Goal: Transaction & Acquisition: Purchase product/service

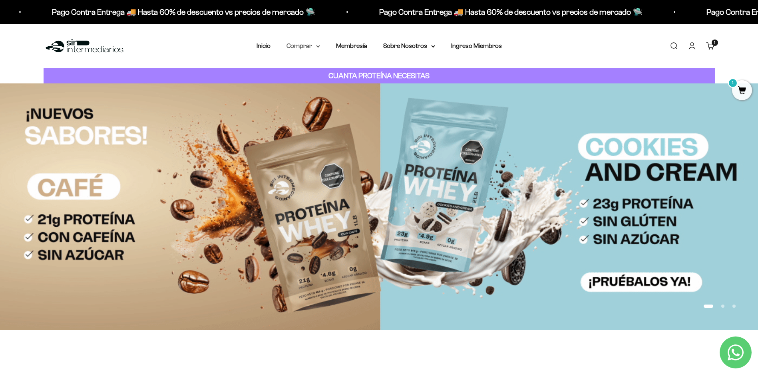
click at [317, 49] on summary "Comprar" at bounding box center [304, 46] width 34 height 10
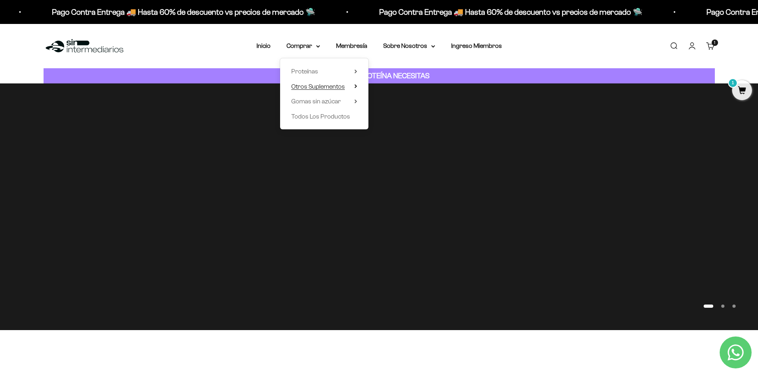
click at [354, 86] on summary "Otros Suplementos" at bounding box center [324, 87] width 66 height 10
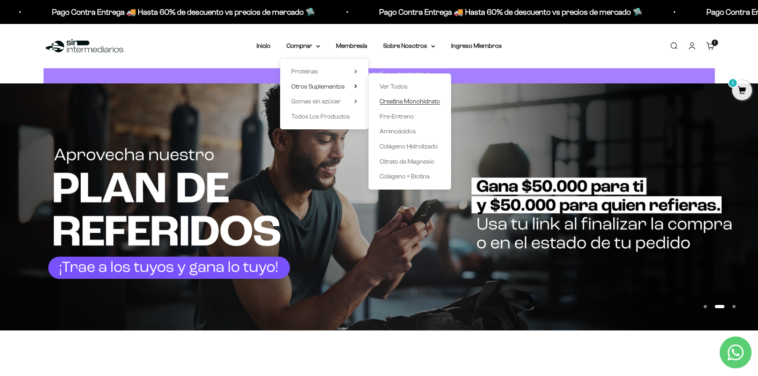
click at [428, 102] on span "Creatina Monohidrato" at bounding box center [410, 101] width 60 height 7
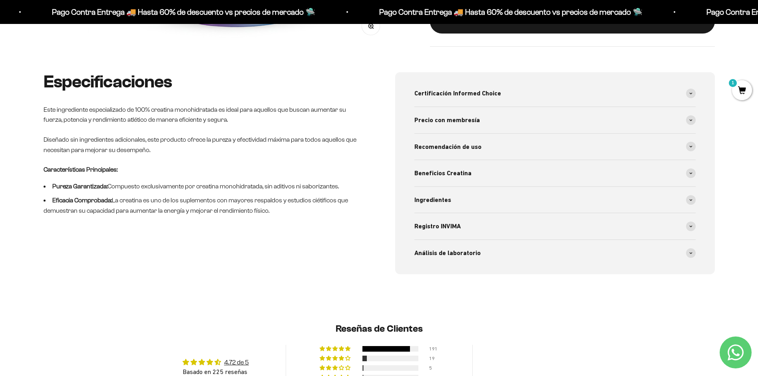
scroll to position [375, 0]
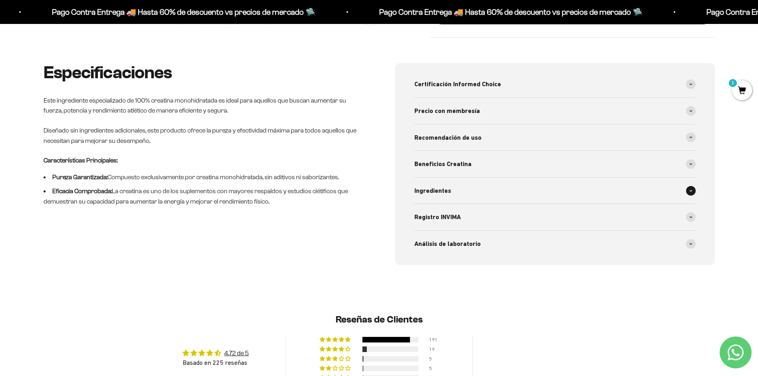
click at [677, 193] on div "Ingredientes" at bounding box center [554, 191] width 281 height 26
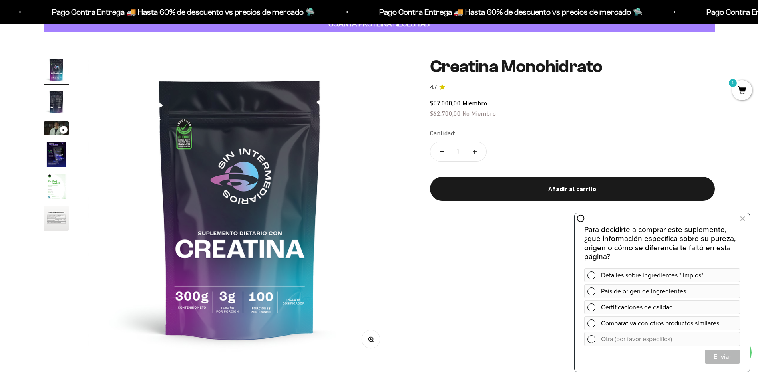
scroll to position [50, 0]
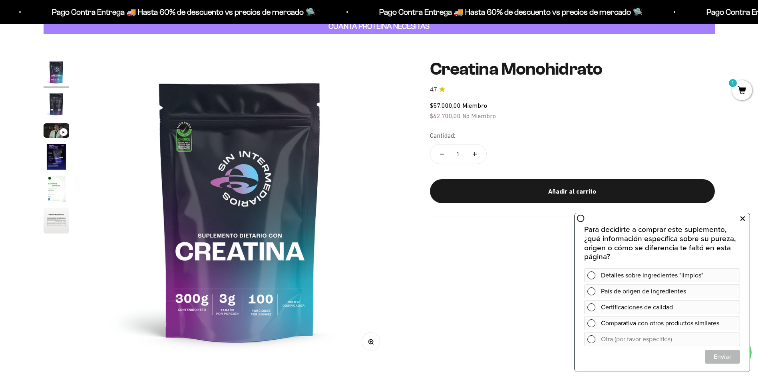
drag, startPoint x: 743, startPoint y: 217, endPoint x: 1317, endPoint y: 426, distance: 611.5
click at [743, 217] on icon at bounding box center [743, 219] width 4 height 10
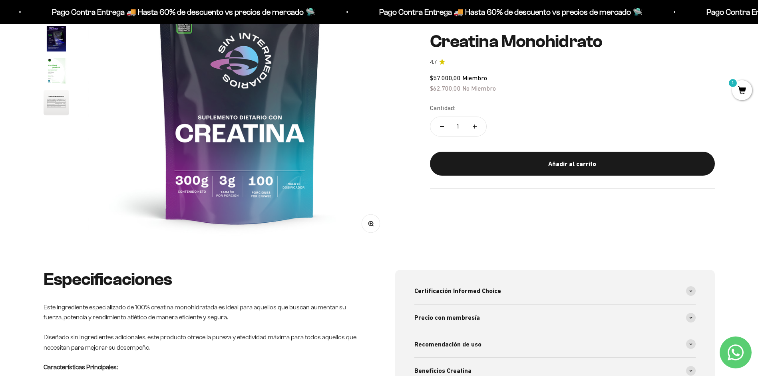
scroll to position [4, 0]
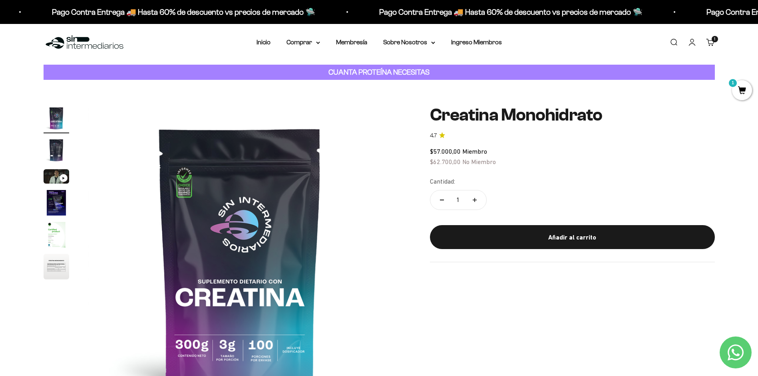
click at [60, 159] on img "Ir al artículo 2" at bounding box center [57, 150] width 26 height 26
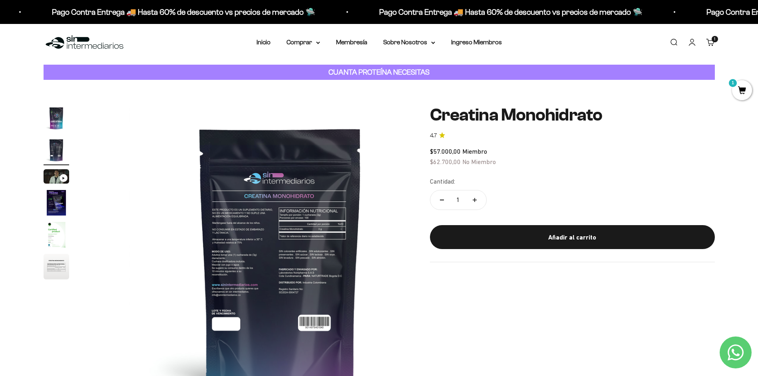
scroll to position [0, 313]
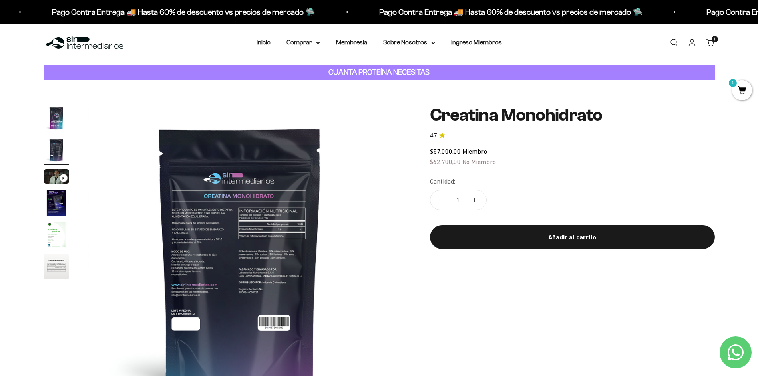
click at [285, 305] on img at bounding box center [239, 257] width 303 height 303
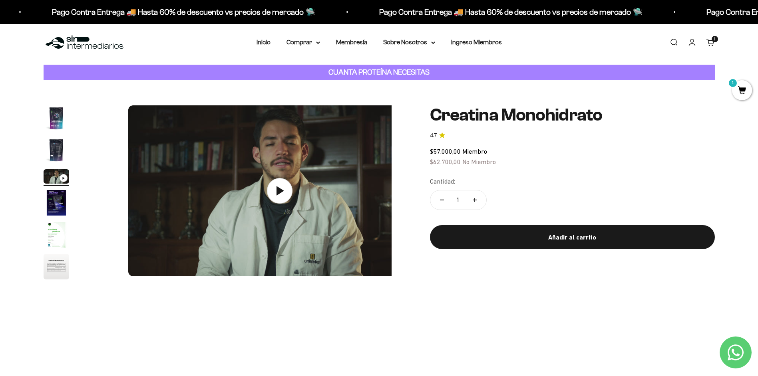
scroll to position [0, 626]
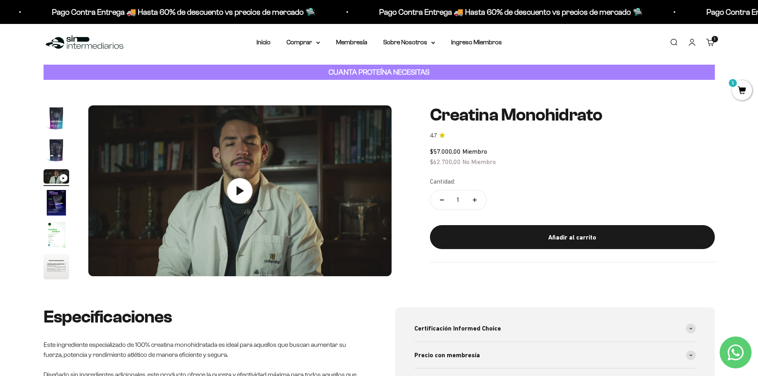
click at [61, 202] on img "Ir al artículo 4" at bounding box center [57, 203] width 26 height 26
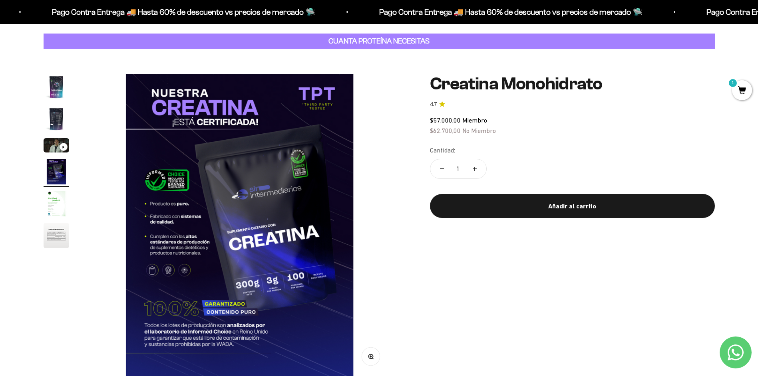
scroll to position [35, 0]
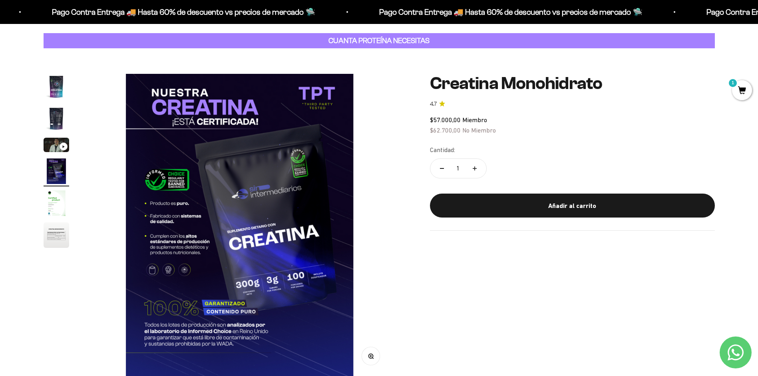
click at [57, 198] on img "Ir al artículo 5" at bounding box center [57, 204] width 26 height 26
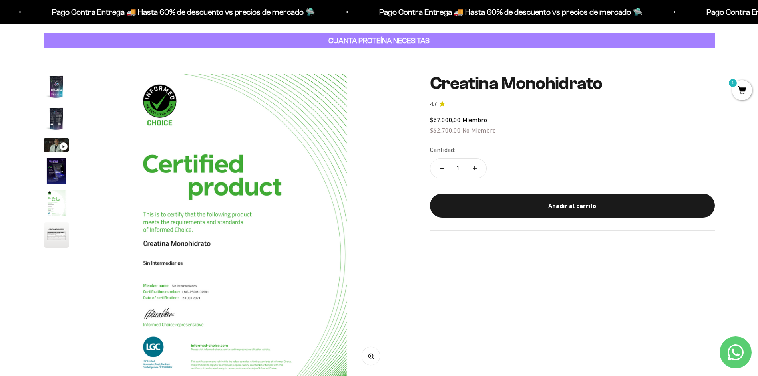
click at [58, 231] on img "Ir al artículo 6" at bounding box center [57, 236] width 26 height 26
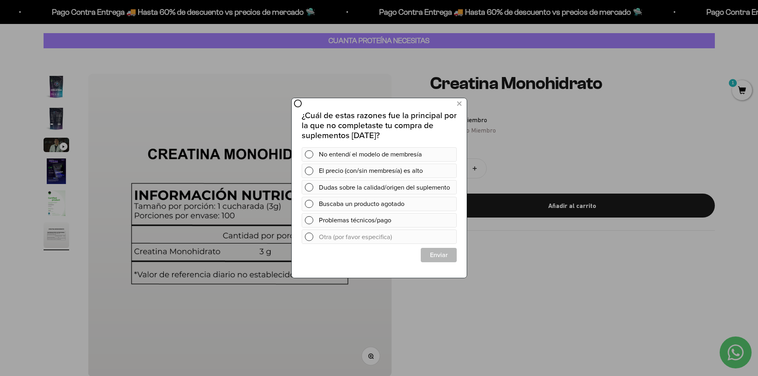
scroll to position [0, 0]
click at [543, 121] on div at bounding box center [379, 188] width 758 height 376
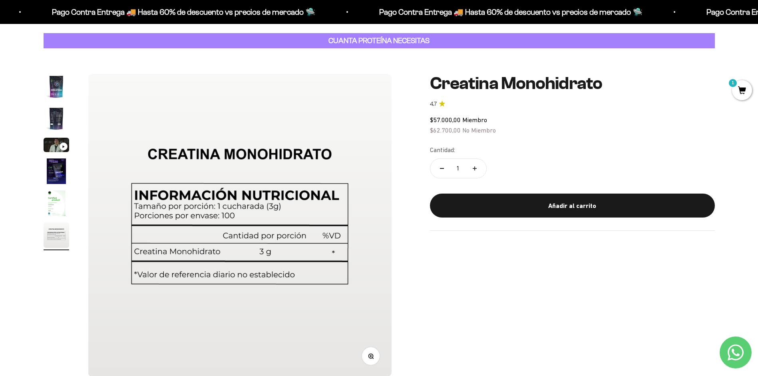
drag, startPoint x: 643, startPoint y: 74, endPoint x: 647, endPoint y: 62, distance: 12.1
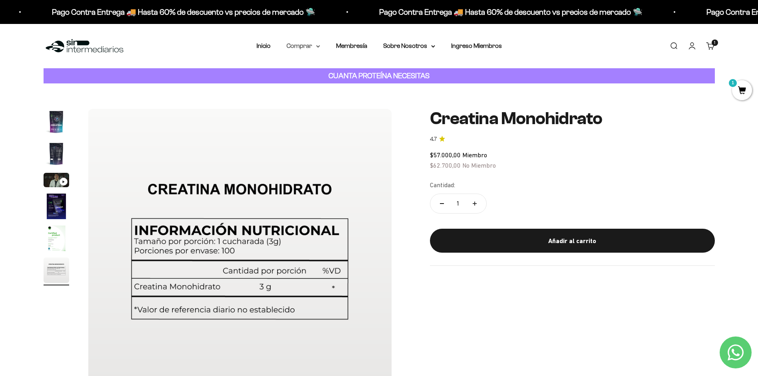
click at [319, 48] on summary "Comprar" at bounding box center [304, 46] width 34 height 10
click at [348, 72] on summary "Proteínas" at bounding box center [324, 71] width 66 height 10
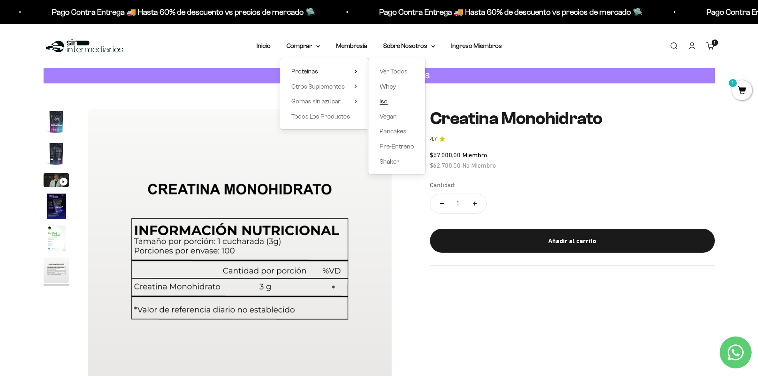
click at [382, 104] on span "Iso" at bounding box center [384, 101] width 8 height 7
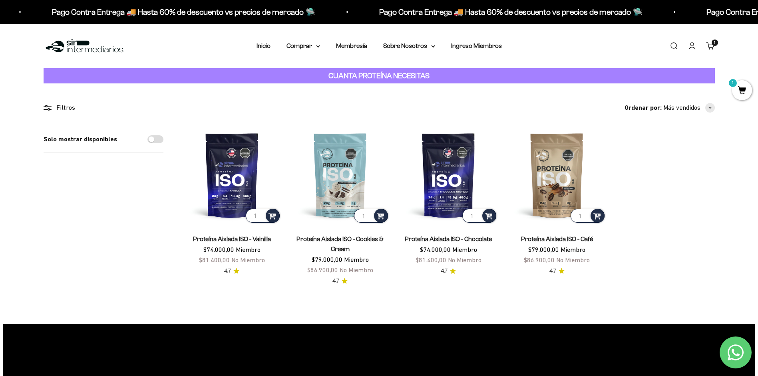
click at [456, 240] on link "Proteína Aislada ISO - Chocolate" at bounding box center [448, 239] width 87 height 7
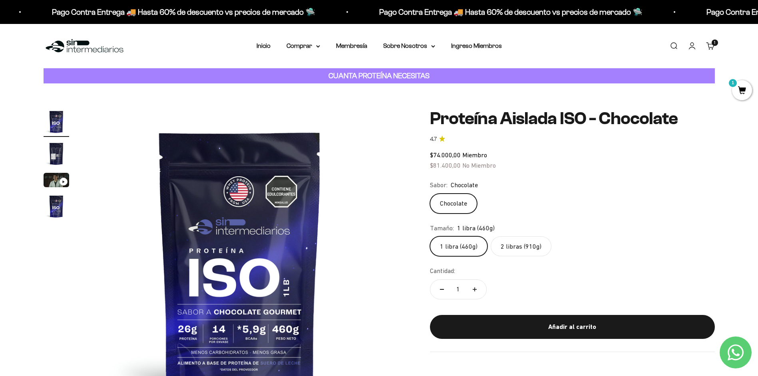
click at [51, 159] on img "Ir al artículo 2" at bounding box center [57, 154] width 26 height 26
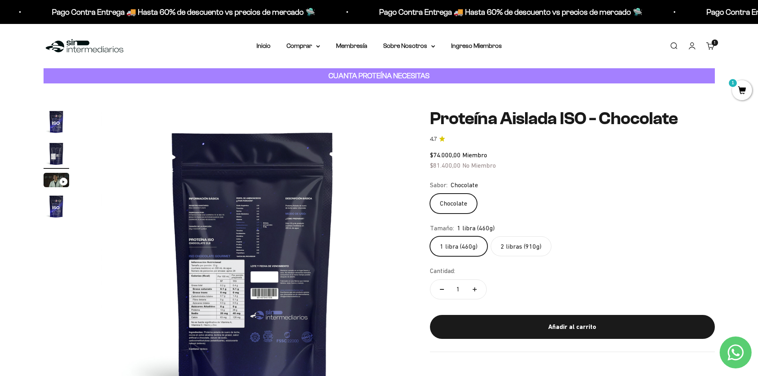
scroll to position [0, 313]
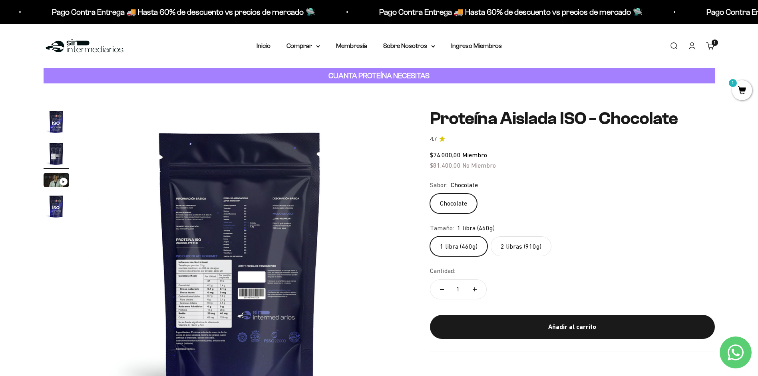
click at [56, 202] on img "Ir al artículo 4" at bounding box center [57, 207] width 26 height 26
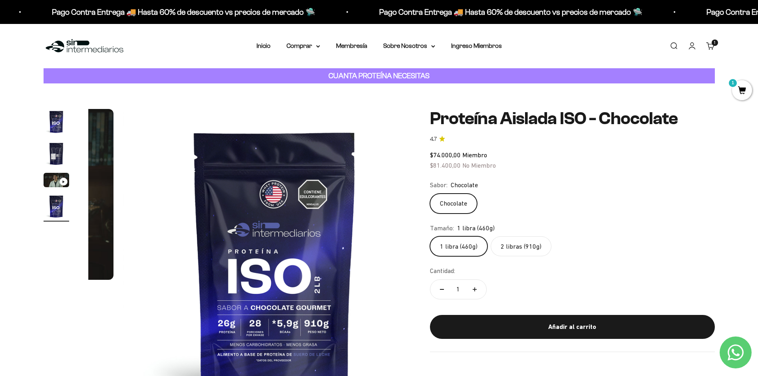
scroll to position [0, 939]
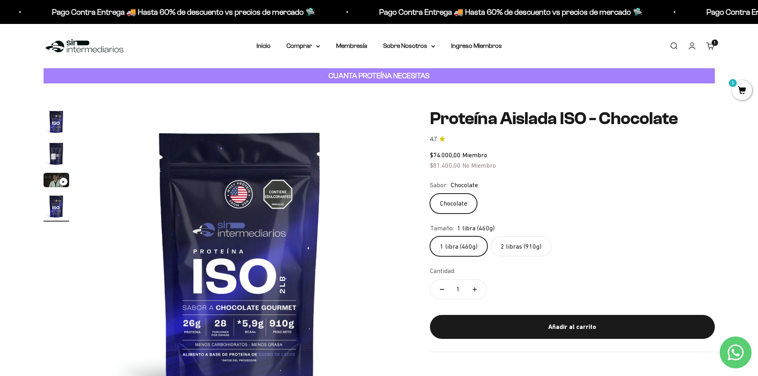
click at [60, 151] on img "Ir al artículo 2" at bounding box center [57, 154] width 26 height 26
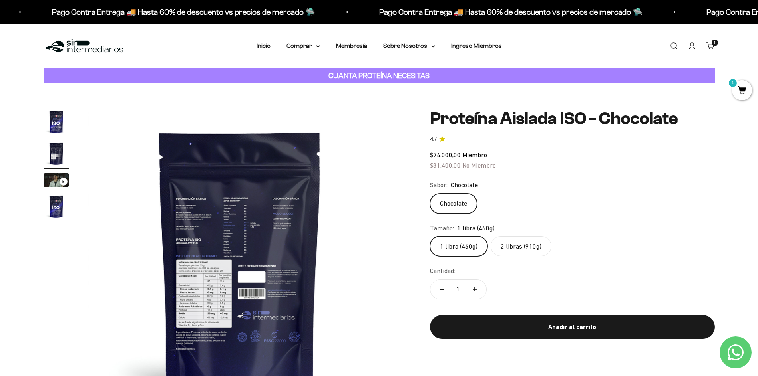
click at [245, 209] on img at bounding box center [239, 260] width 303 height 303
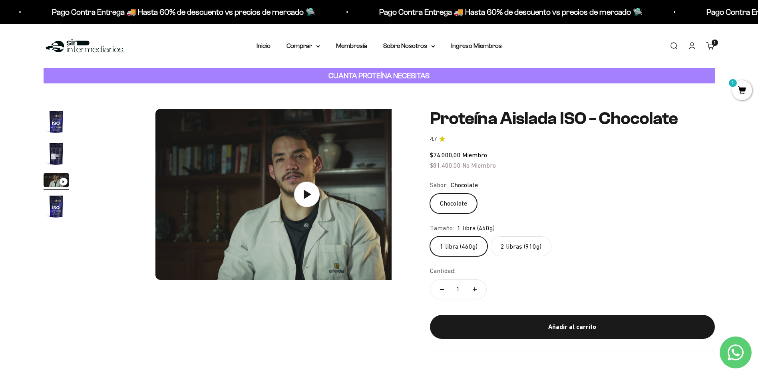
scroll to position [0, 626]
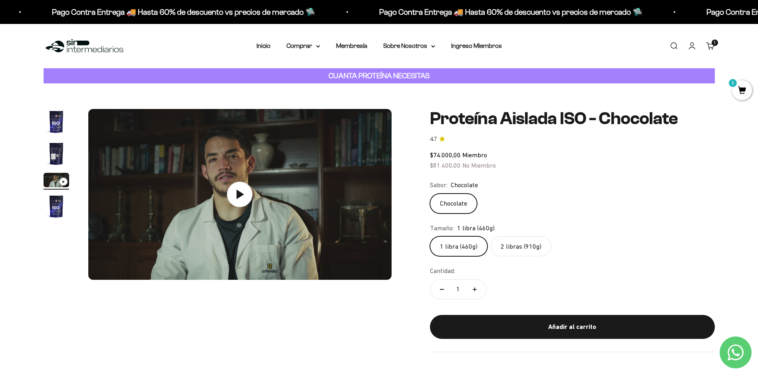
click at [50, 157] on img "Ir al artículo 2" at bounding box center [57, 154] width 26 height 26
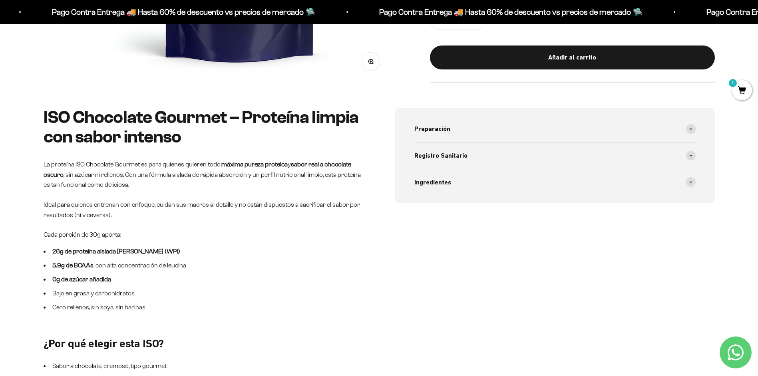
scroll to position [333, 0]
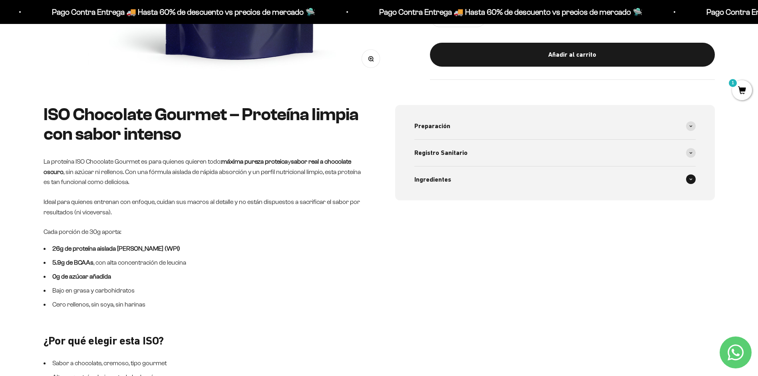
click at [510, 179] on div "Ingredientes" at bounding box center [554, 180] width 281 height 26
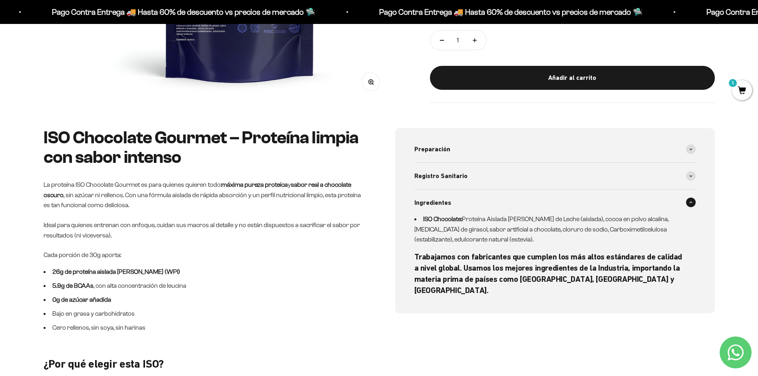
scroll to position [0, 0]
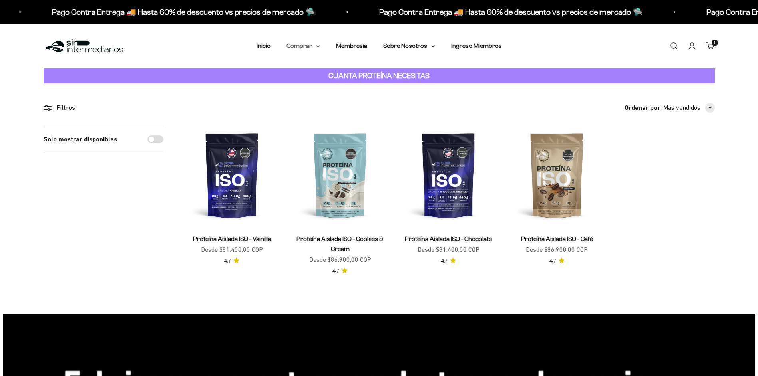
click at [319, 48] on summary "Comprar" at bounding box center [304, 46] width 34 height 10
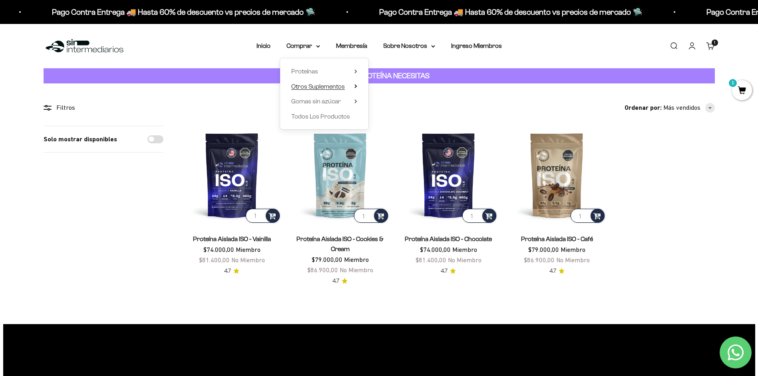
click at [351, 86] on summary "Otros Suplementos" at bounding box center [324, 87] width 66 height 10
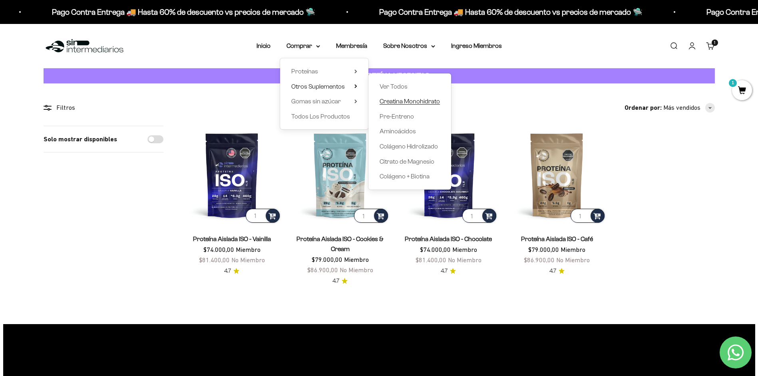
click at [418, 99] on span "Creatina Monohidrato" at bounding box center [410, 101] width 60 height 7
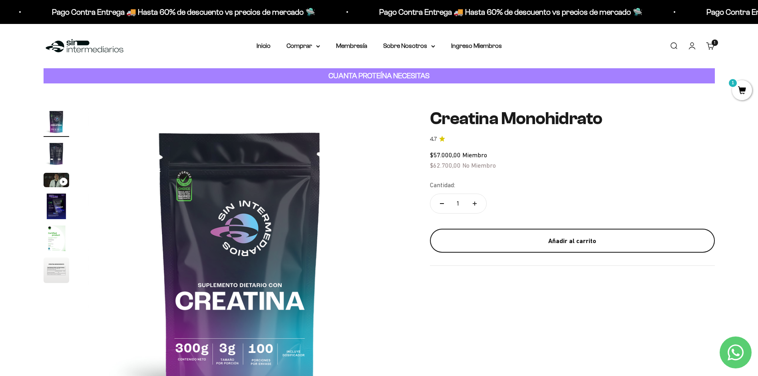
click at [533, 238] on div "Añadir al carrito" at bounding box center [572, 241] width 253 height 10
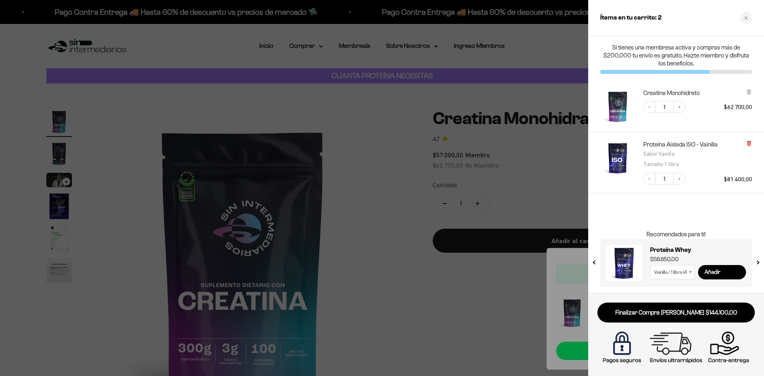
click at [749, 141] on icon at bounding box center [749, 143] width 2 height 4
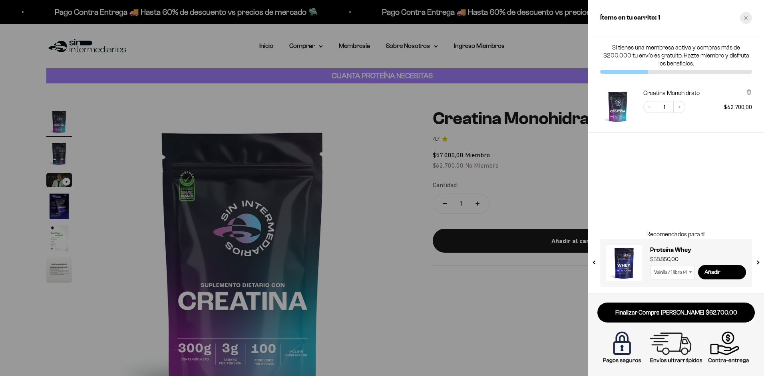
click at [747, 14] on div "Close cart" at bounding box center [746, 18] width 12 height 12
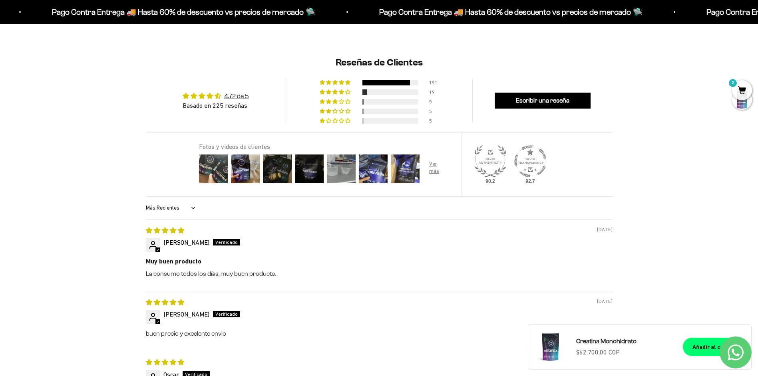
scroll to position [637, 0]
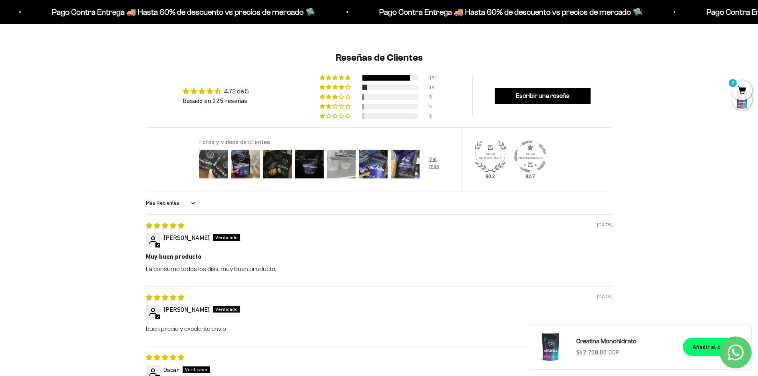
click at [342, 169] on img at bounding box center [341, 164] width 32 height 32
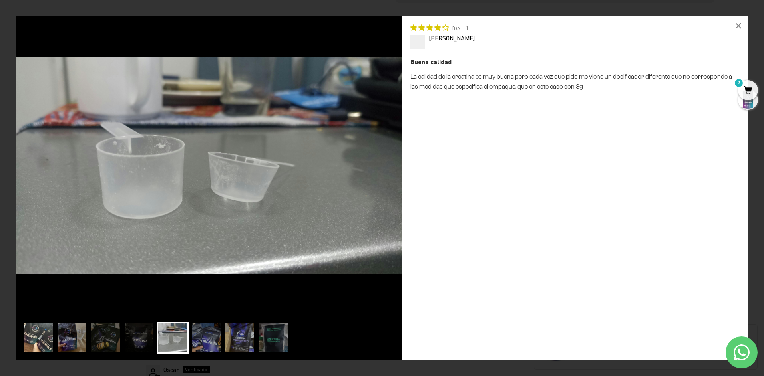
click at [43, 335] on img at bounding box center [38, 338] width 32 height 32
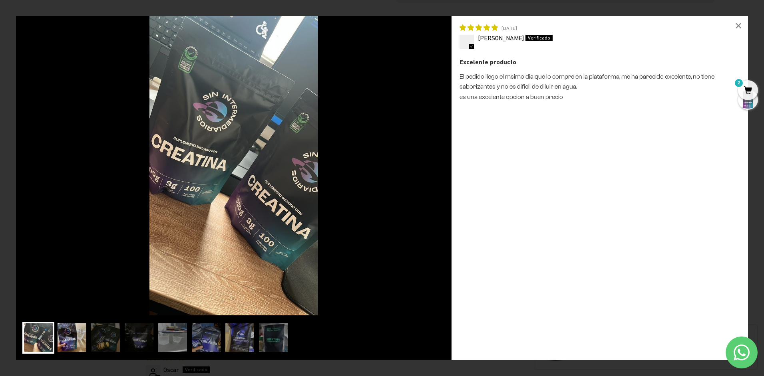
click at [68, 336] on img at bounding box center [72, 338] width 32 height 32
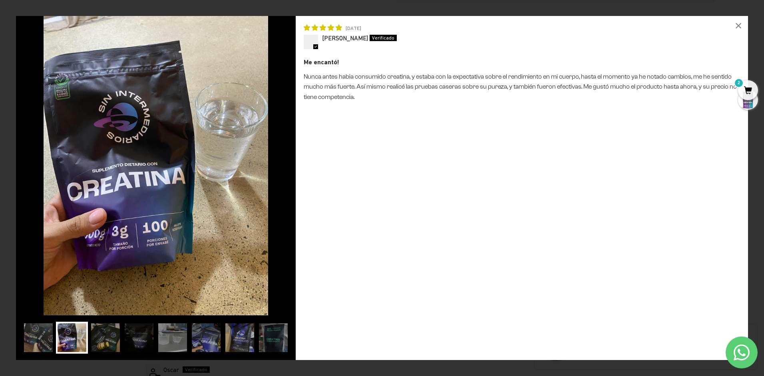
click at [97, 332] on img at bounding box center [106, 338] width 32 height 32
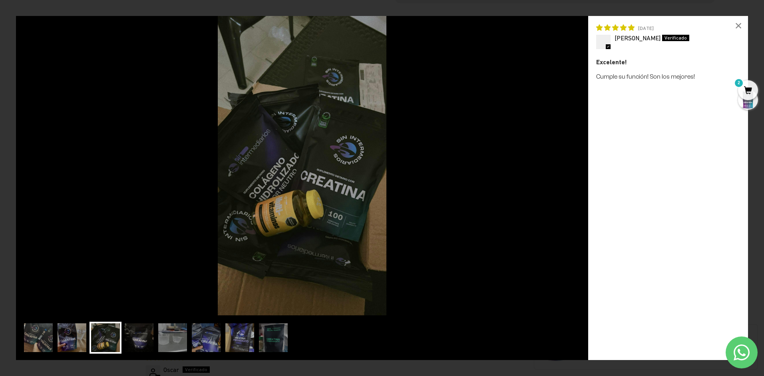
click at [141, 332] on img at bounding box center [139, 338] width 32 height 32
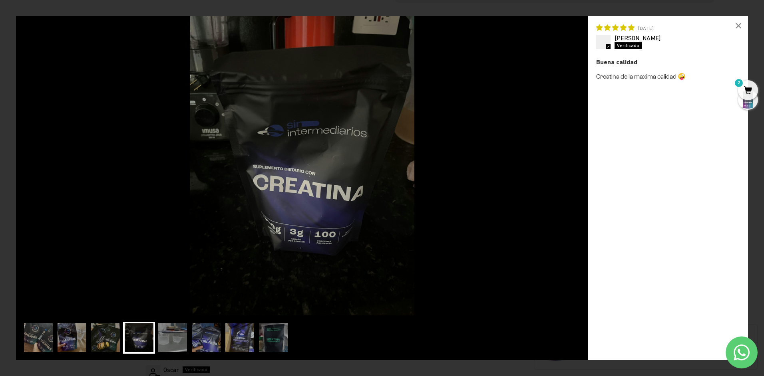
click at [108, 333] on img at bounding box center [106, 338] width 32 height 32
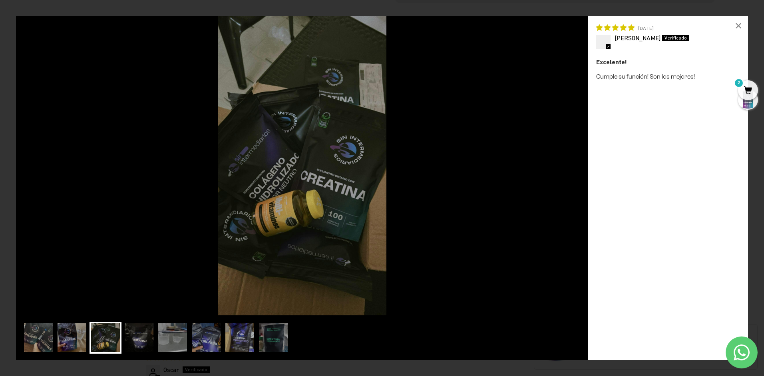
click at [135, 338] on img at bounding box center [139, 338] width 32 height 32
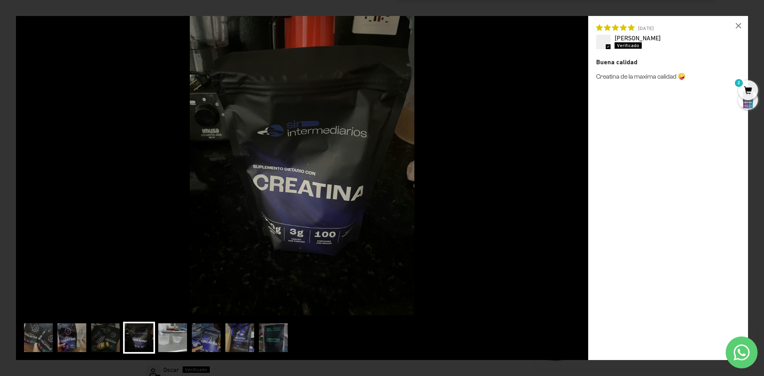
click at [161, 338] on img at bounding box center [173, 338] width 32 height 32
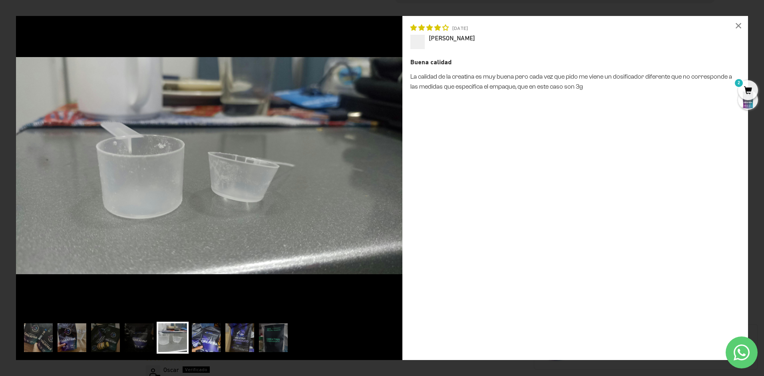
click at [217, 333] on img at bounding box center [206, 338] width 32 height 32
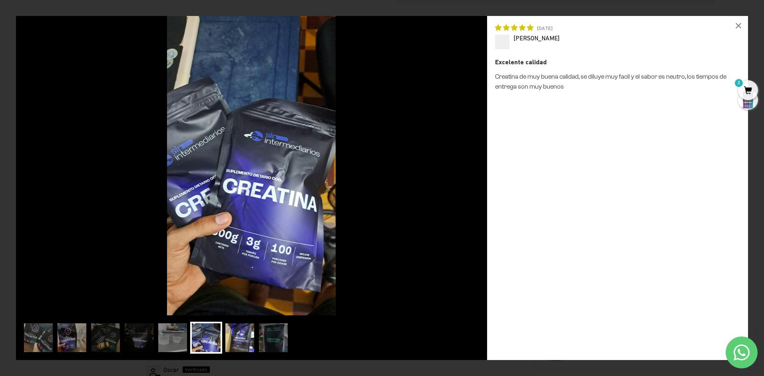
click at [248, 334] on img at bounding box center [240, 338] width 32 height 32
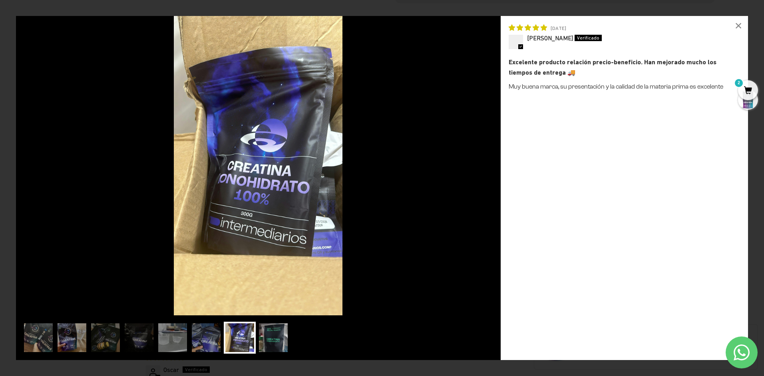
click at [267, 334] on img at bounding box center [273, 338] width 32 height 32
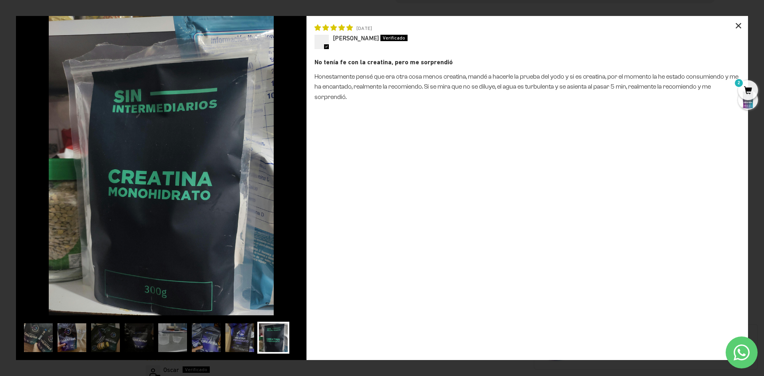
click at [739, 22] on div "×" at bounding box center [738, 25] width 19 height 19
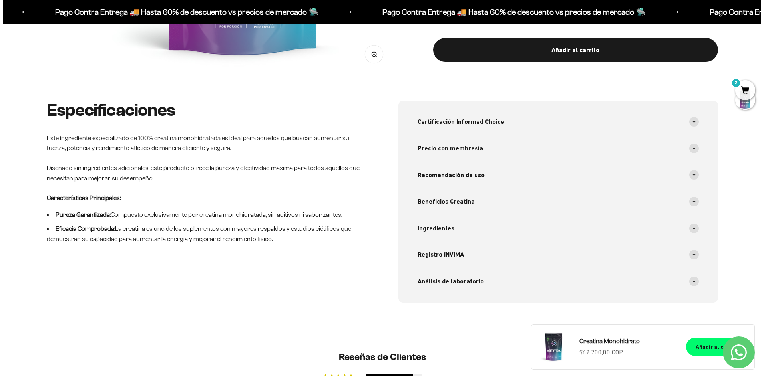
scroll to position [0, 0]
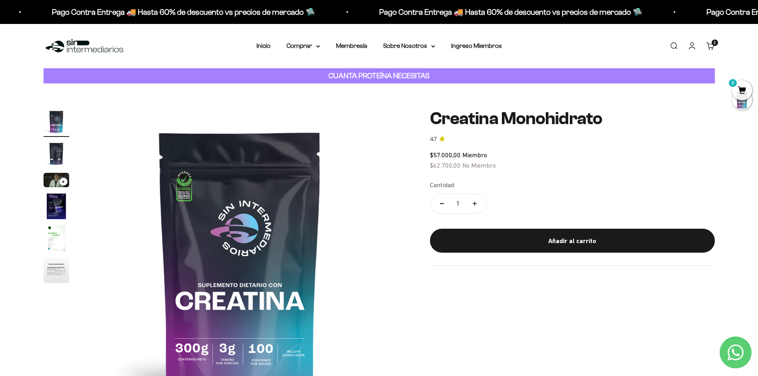
click at [749, 87] on span "2" at bounding box center [742, 90] width 20 height 20
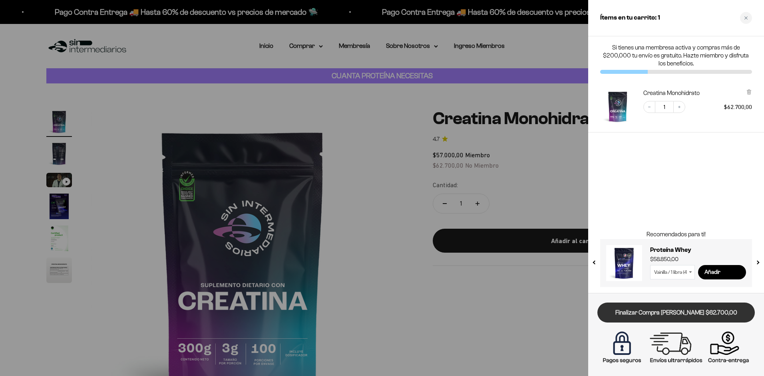
click at [705, 308] on link "Finalizar Compra [PERSON_NAME] $62.700,00" at bounding box center [675, 313] width 157 height 20
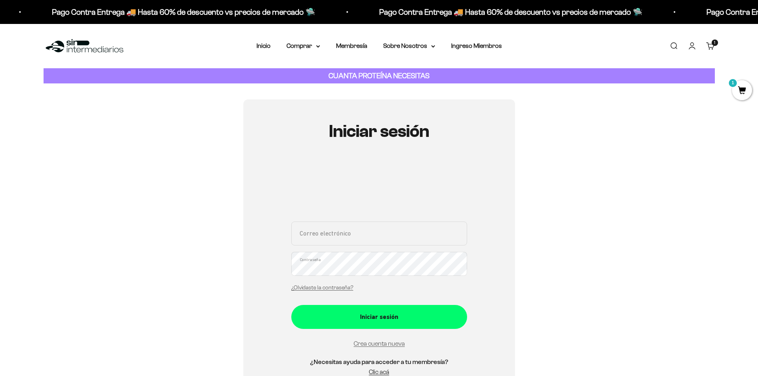
click at [711, 46] on link "Carrito 1 artículo 1" at bounding box center [710, 46] width 9 height 9
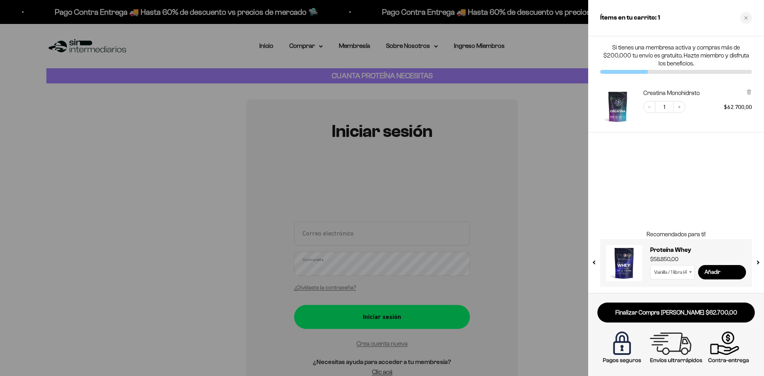
click at [553, 87] on div at bounding box center [382, 188] width 764 height 376
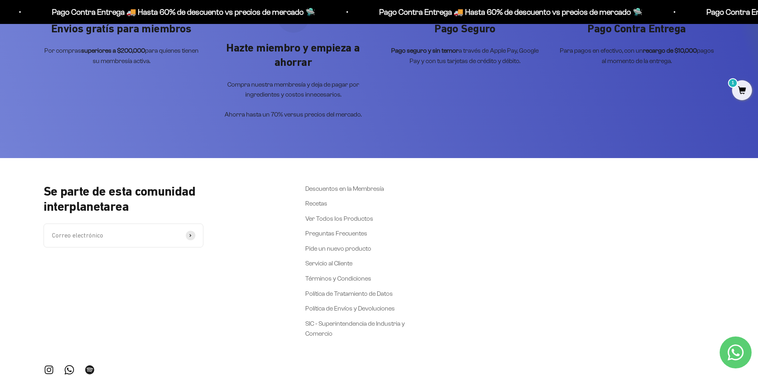
scroll to position [454, 0]
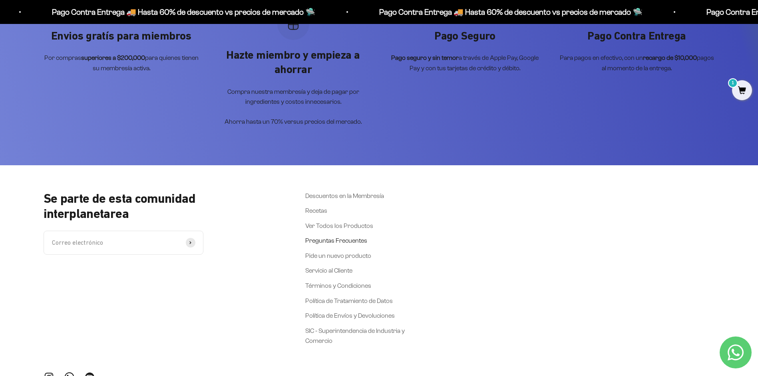
click at [336, 243] on link "Preguntas Frecuentes" at bounding box center [336, 241] width 62 height 10
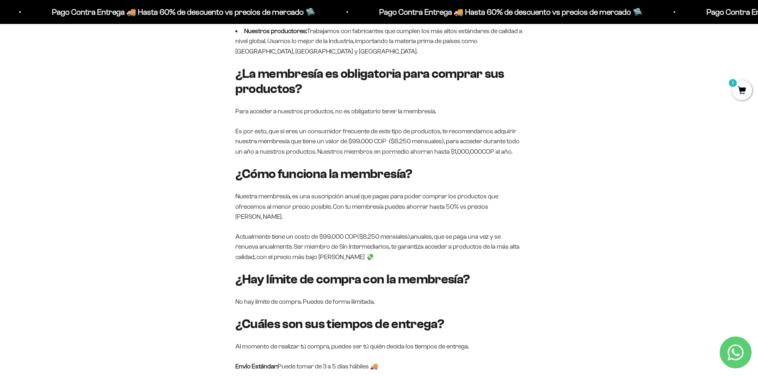
drag, startPoint x: 649, startPoint y: 146, endPoint x: 654, endPoint y: 158, distance: 13.4
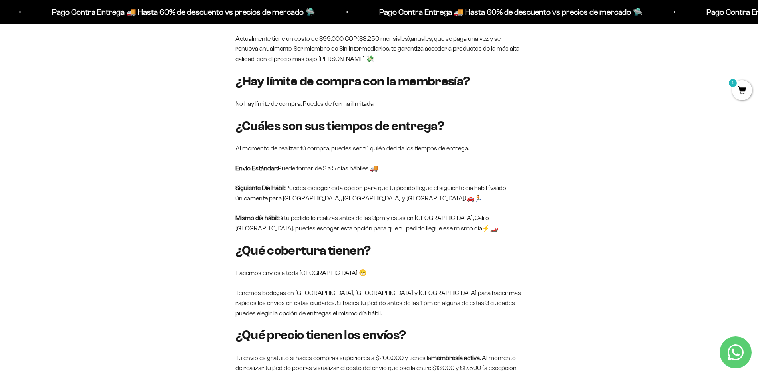
drag, startPoint x: 635, startPoint y: 98, endPoint x: 637, endPoint y: 129, distance: 30.9
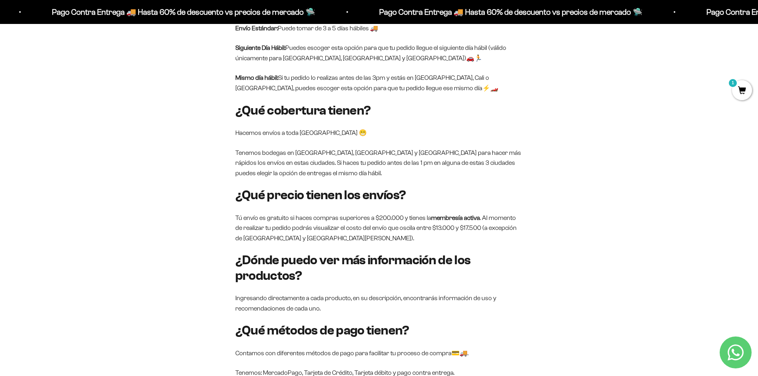
drag, startPoint x: 612, startPoint y: 105, endPoint x: 615, endPoint y: 125, distance: 21.1
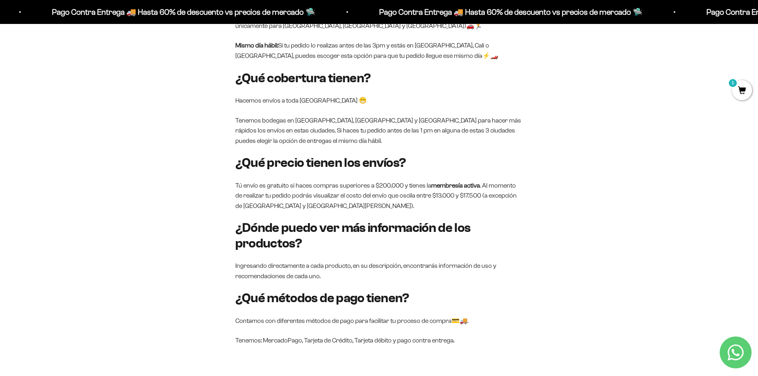
drag, startPoint x: 480, startPoint y: 185, endPoint x: 532, endPoint y: 189, distance: 52.5
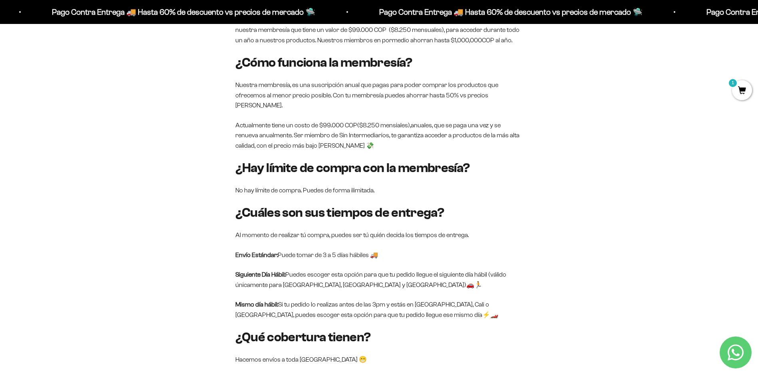
scroll to position [0, 0]
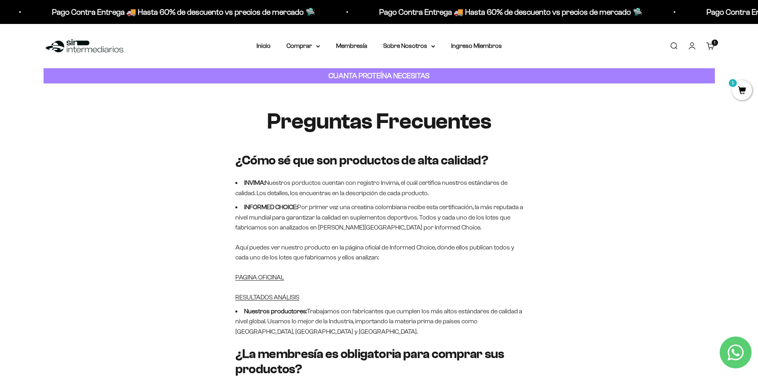
drag, startPoint x: 643, startPoint y: 63, endPoint x: 643, endPoint y: 40, distance: 22.4
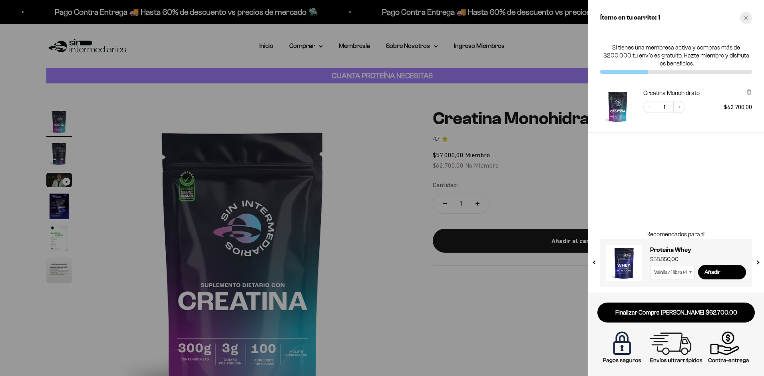
click at [743, 20] on div "Close cart" at bounding box center [746, 18] width 12 height 12
